Goal: Transaction & Acquisition: Purchase product/service

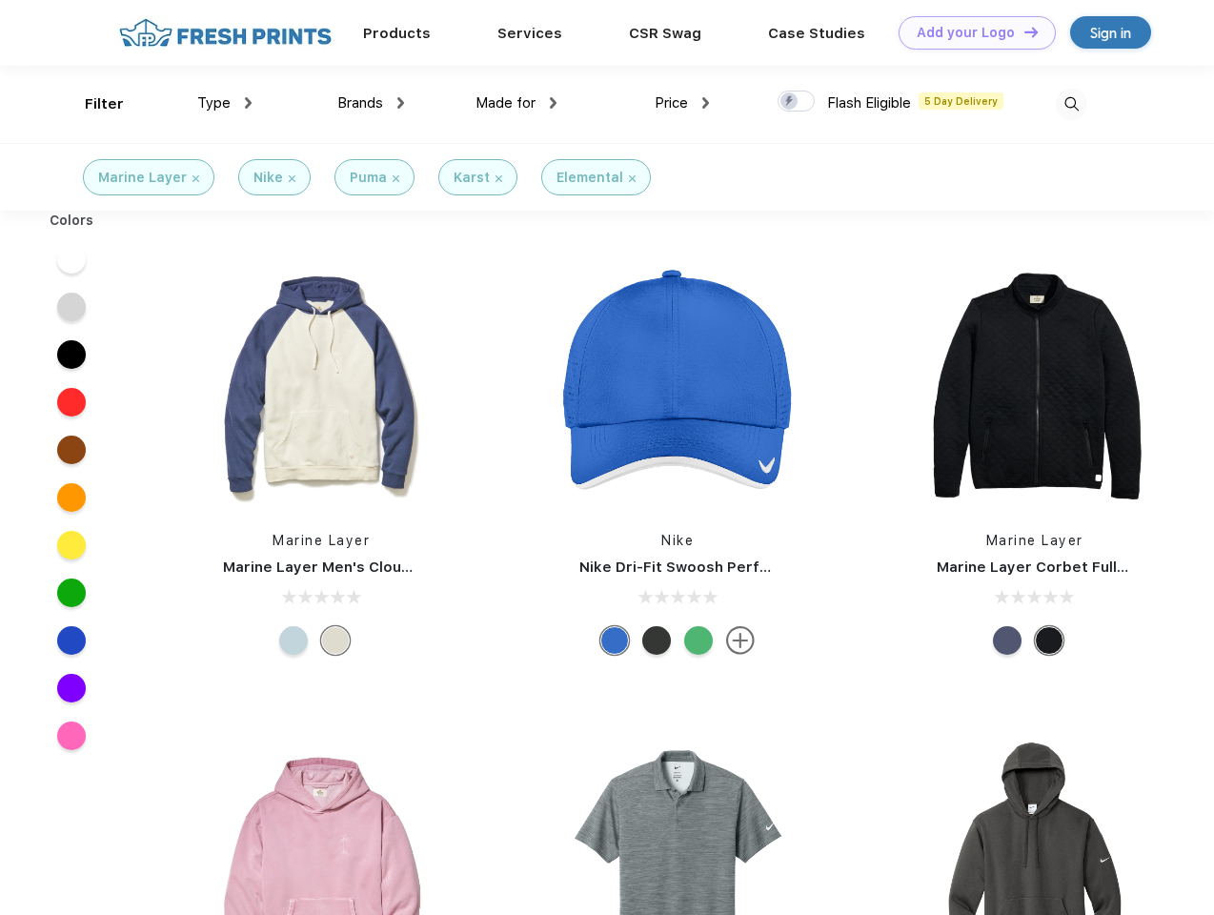
click at [970, 32] on link "Add your Logo Design Tool" at bounding box center [977, 32] width 157 height 33
click at [0, 0] on div "Design Tool" at bounding box center [0, 0] width 0 height 0
click at [1022, 31] on link "Add your Logo Design Tool" at bounding box center [977, 32] width 157 height 33
click at [91, 104] on div "Filter" at bounding box center [104, 104] width 39 height 22
click at [225, 103] on span "Type" at bounding box center [213, 102] width 33 height 17
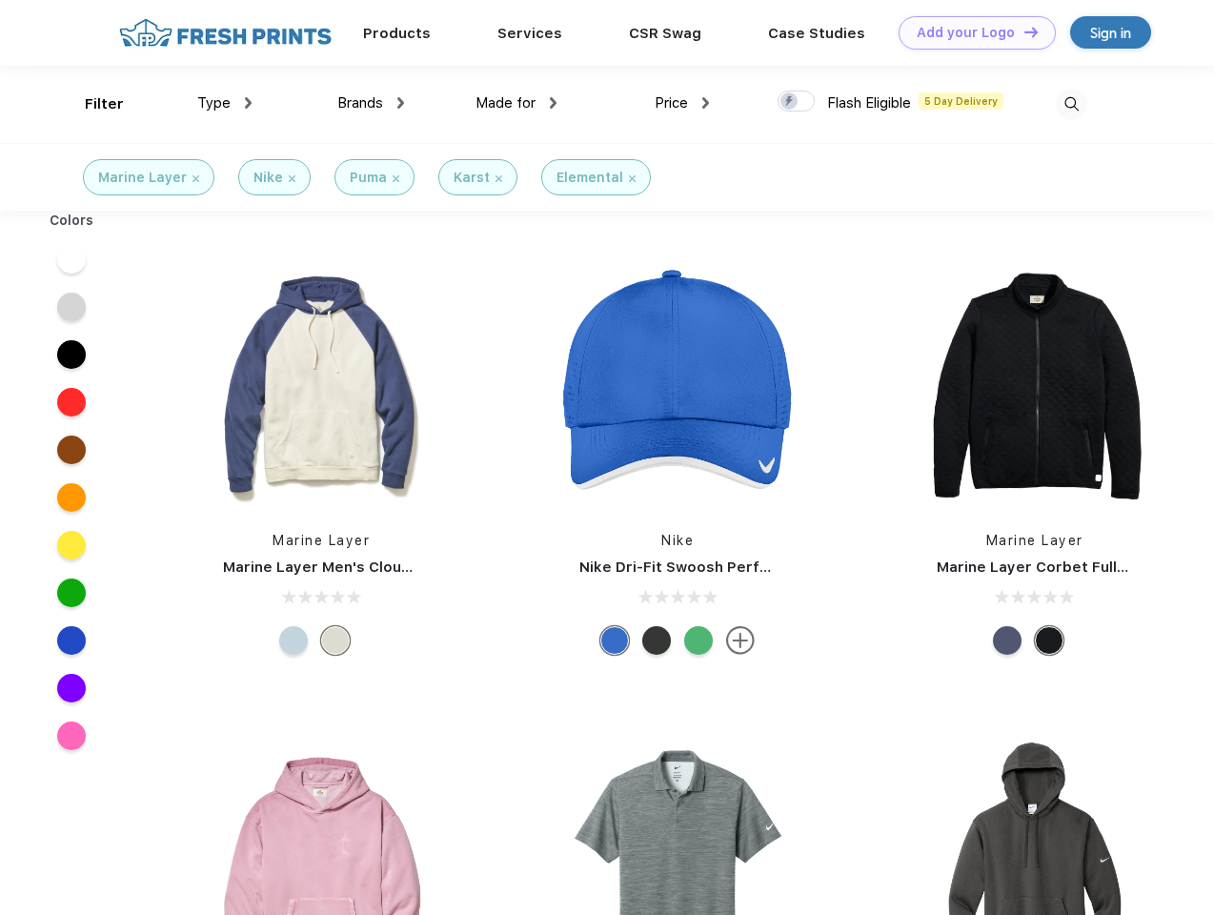
click at [371, 103] on span "Brands" at bounding box center [360, 102] width 46 height 17
click at [516, 103] on span "Made for" at bounding box center [505, 102] width 60 height 17
click at [682, 103] on span "Price" at bounding box center [671, 102] width 33 height 17
click at [797, 102] on div at bounding box center [796, 101] width 37 height 21
click at [790, 102] on input "checkbox" at bounding box center [784, 96] width 12 height 12
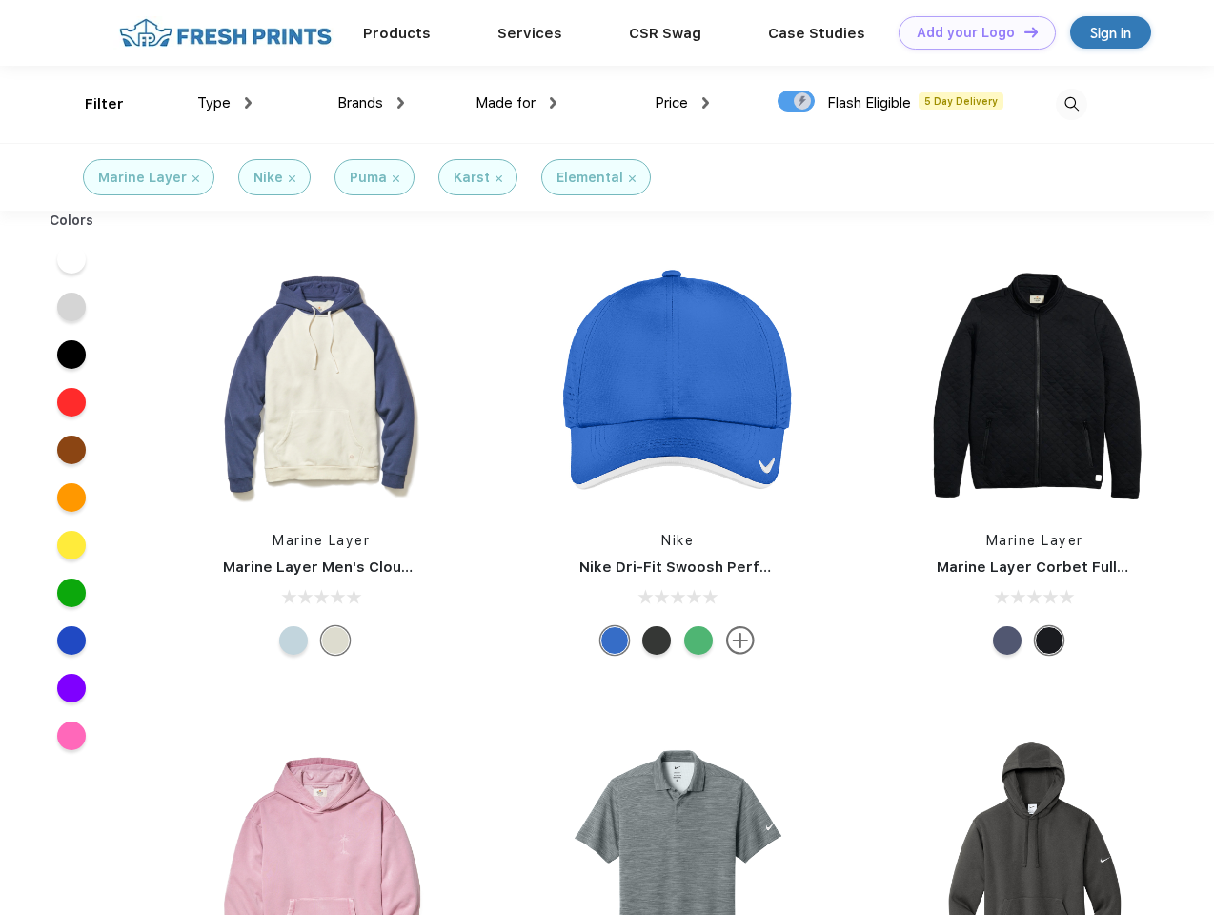
click at [1071, 104] on img at bounding box center [1071, 104] width 31 height 31
